Goal: Task Accomplishment & Management: Manage account settings

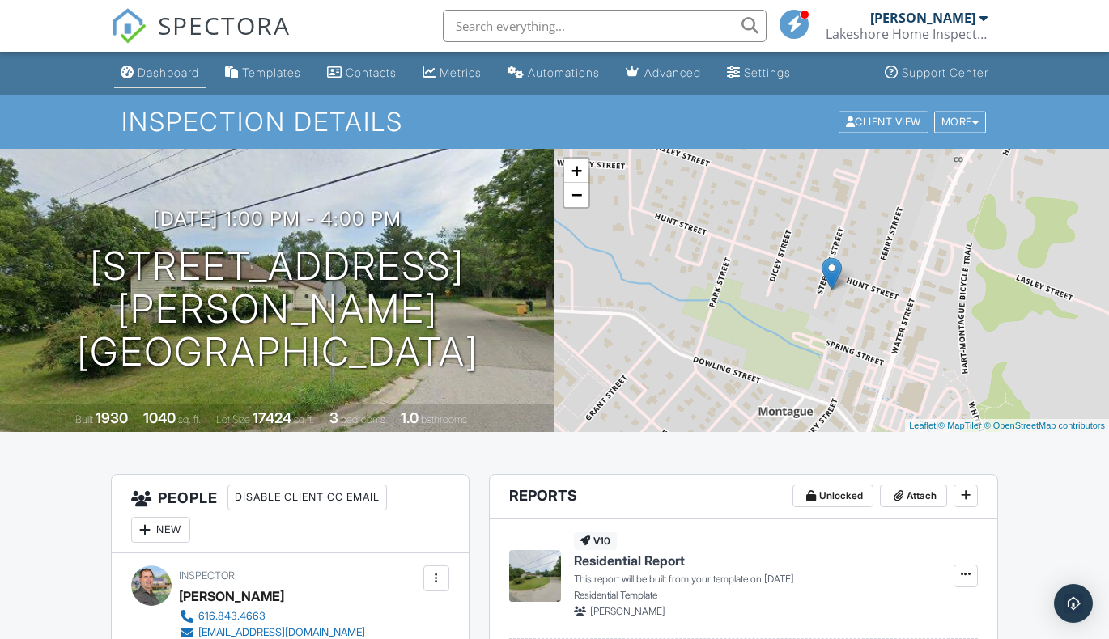
click at [183, 75] on div "Dashboard" at bounding box center [169, 73] width 62 height 14
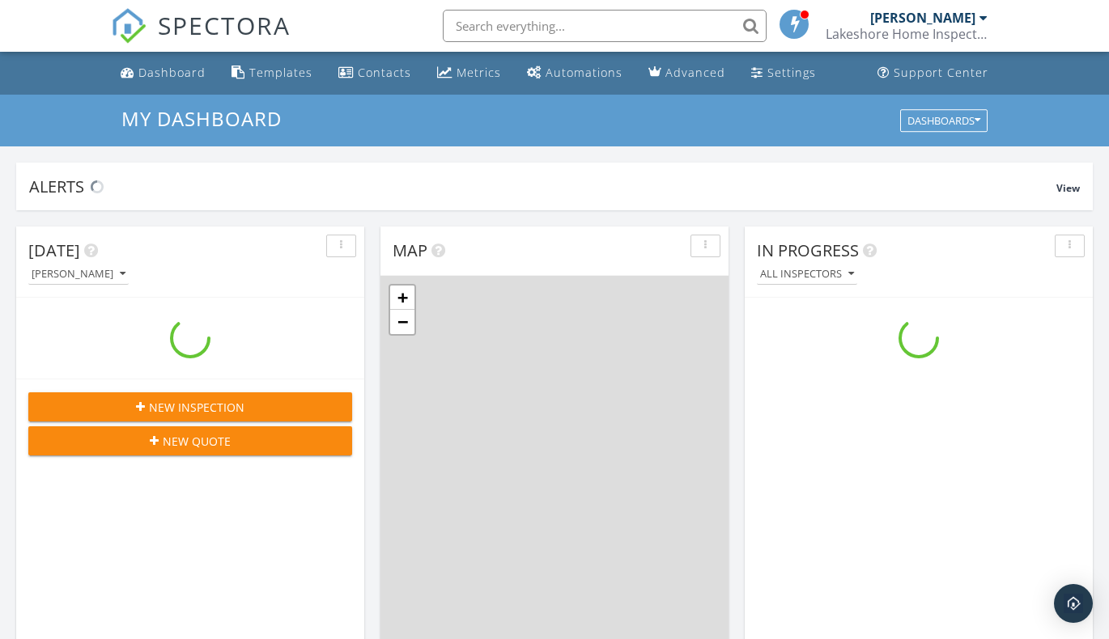
scroll to position [1498, 1134]
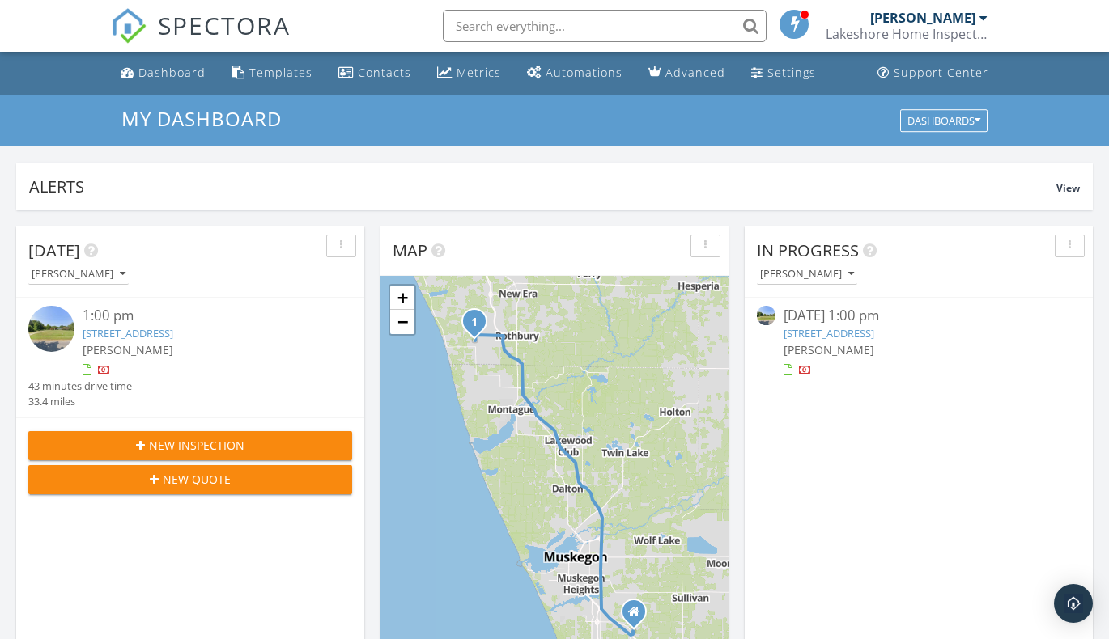
click at [807, 329] on link "7977 S 56th Ave, Montague, MI 49437" at bounding box center [828, 333] width 91 height 15
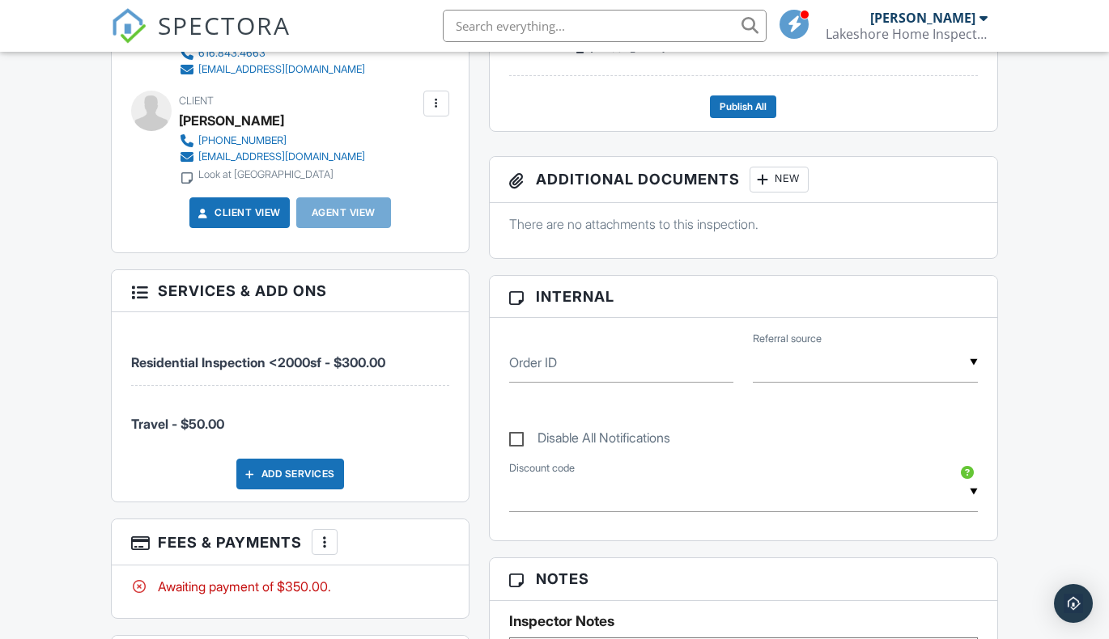
scroll to position [677, 0]
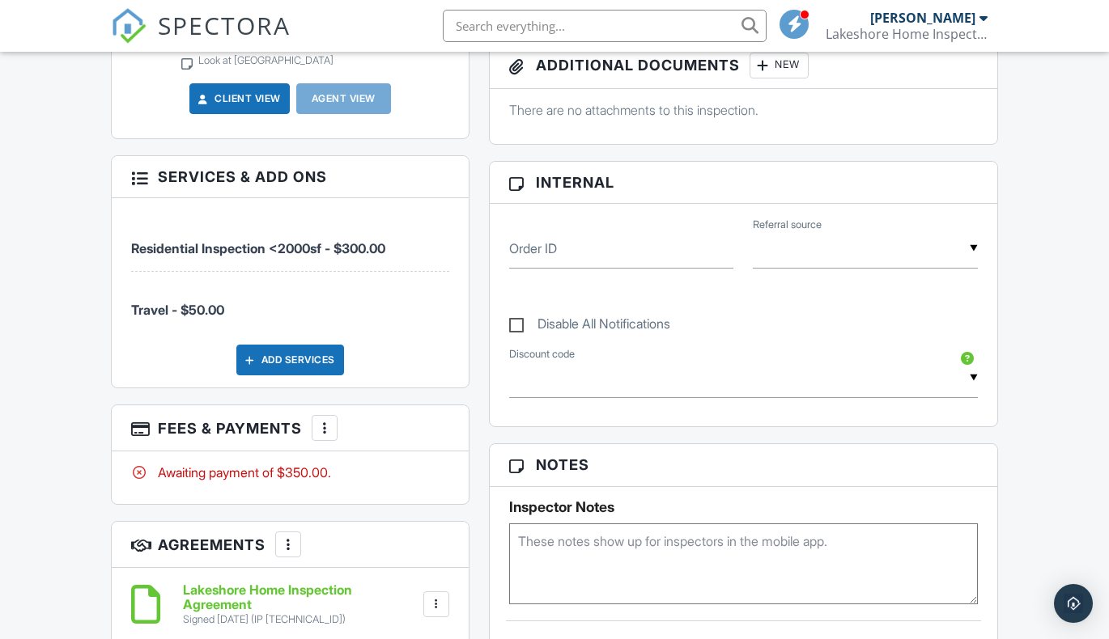
click at [325, 426] on div at bounding box center [324, 428] width 16 height 16
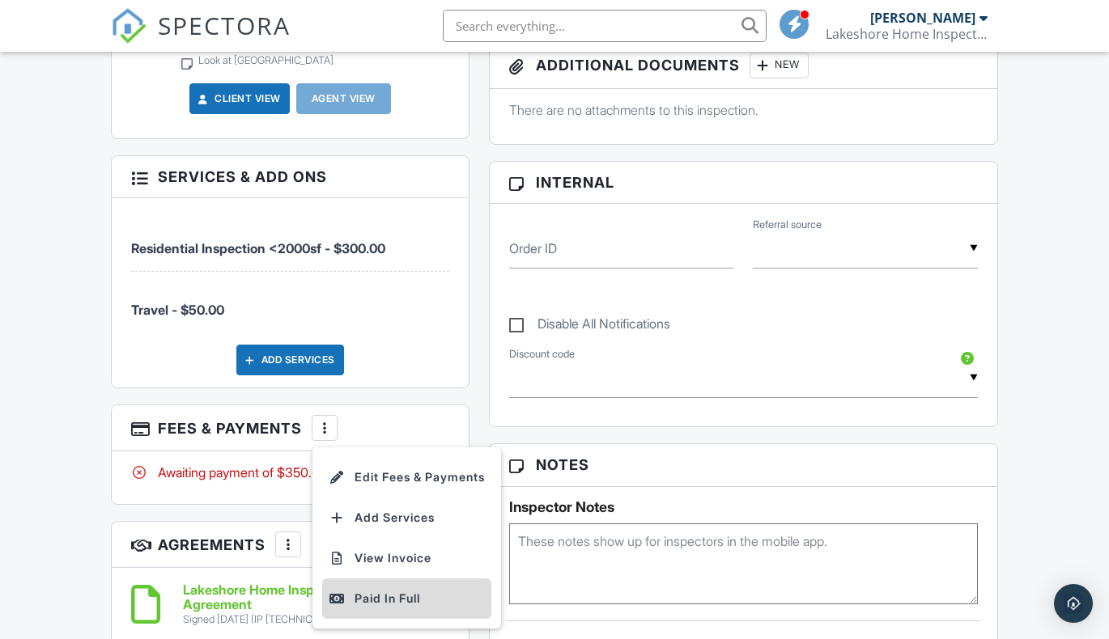
click at [389, 594] on div "Paid In Full" at bounding box center [407, 598] width 156 height 19
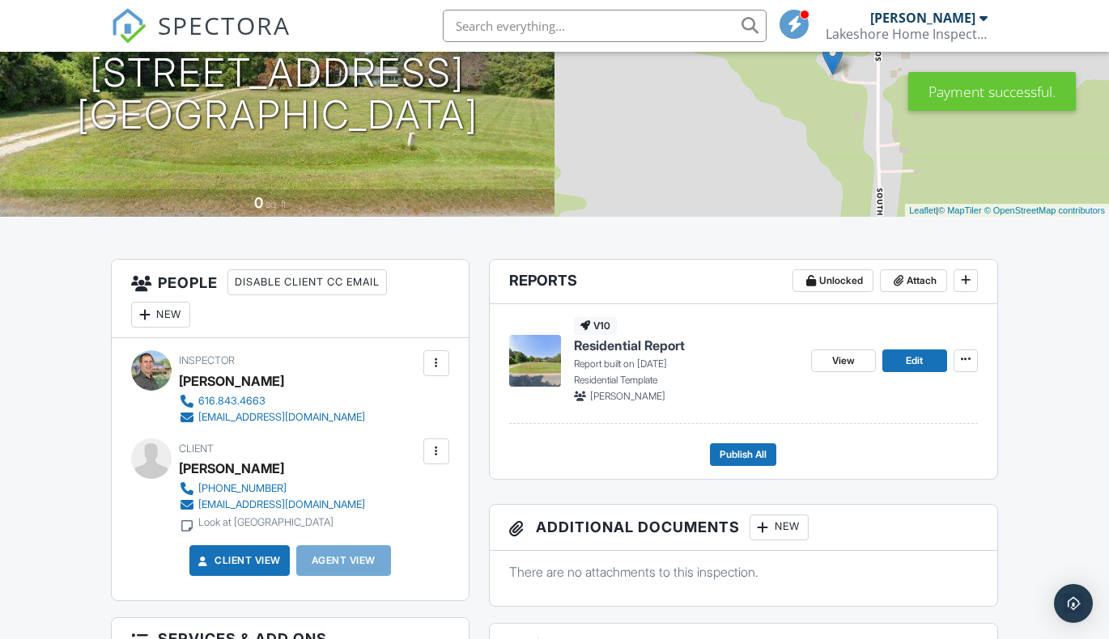
scroll to position [100, 0]
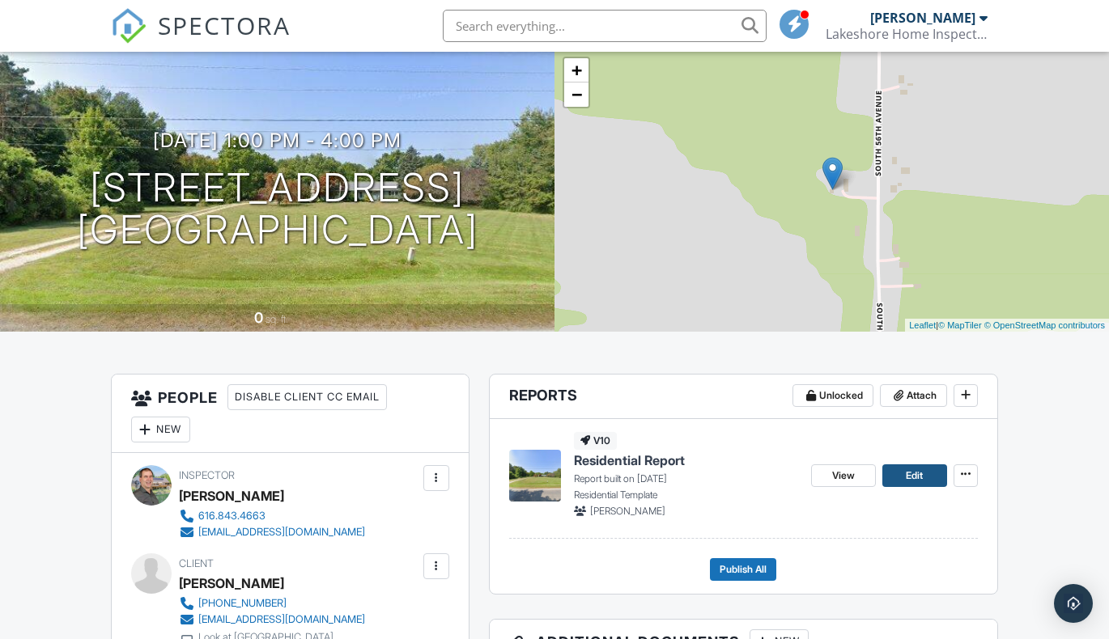
click at [910, 475] on span "Edit" at bounding box center [914, 476] width 17 height 16
